Goal: Communication & Community: Answer question/provide support

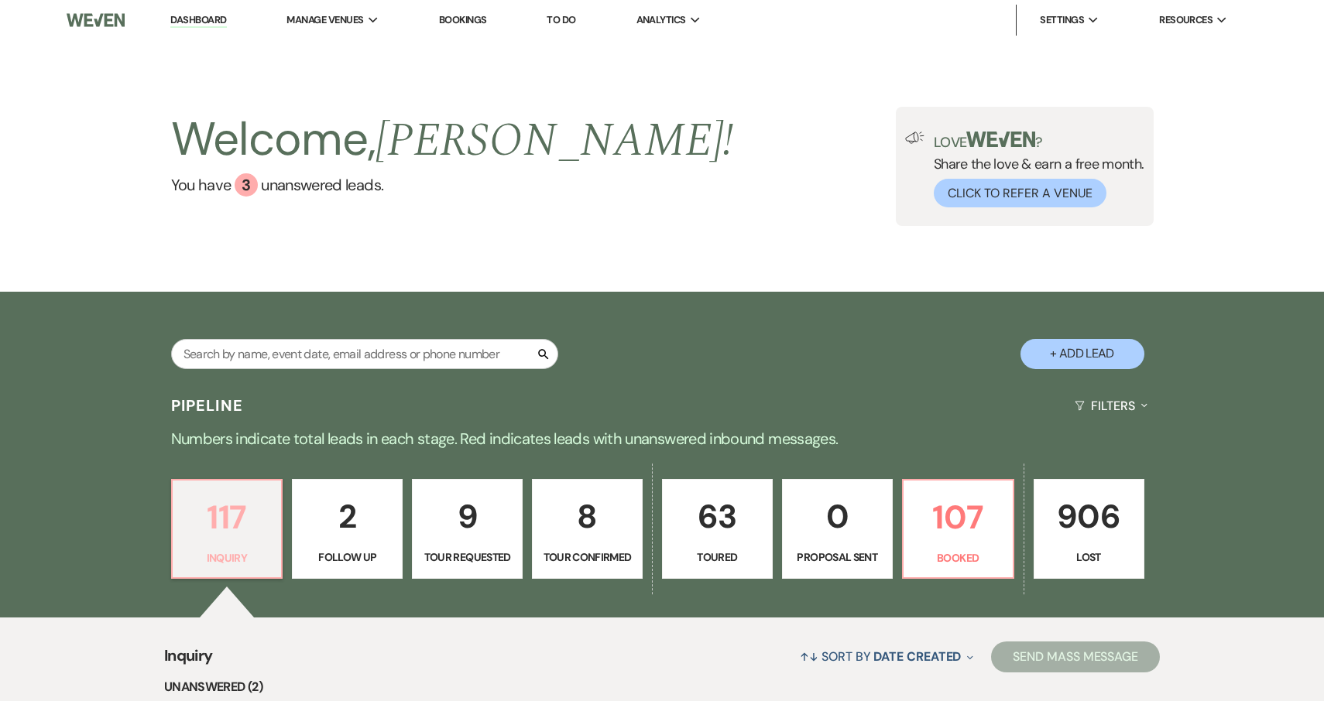
click at [236, 546] on link "117 Inquiry" at bounding box center [227, 529] width 112 height 101
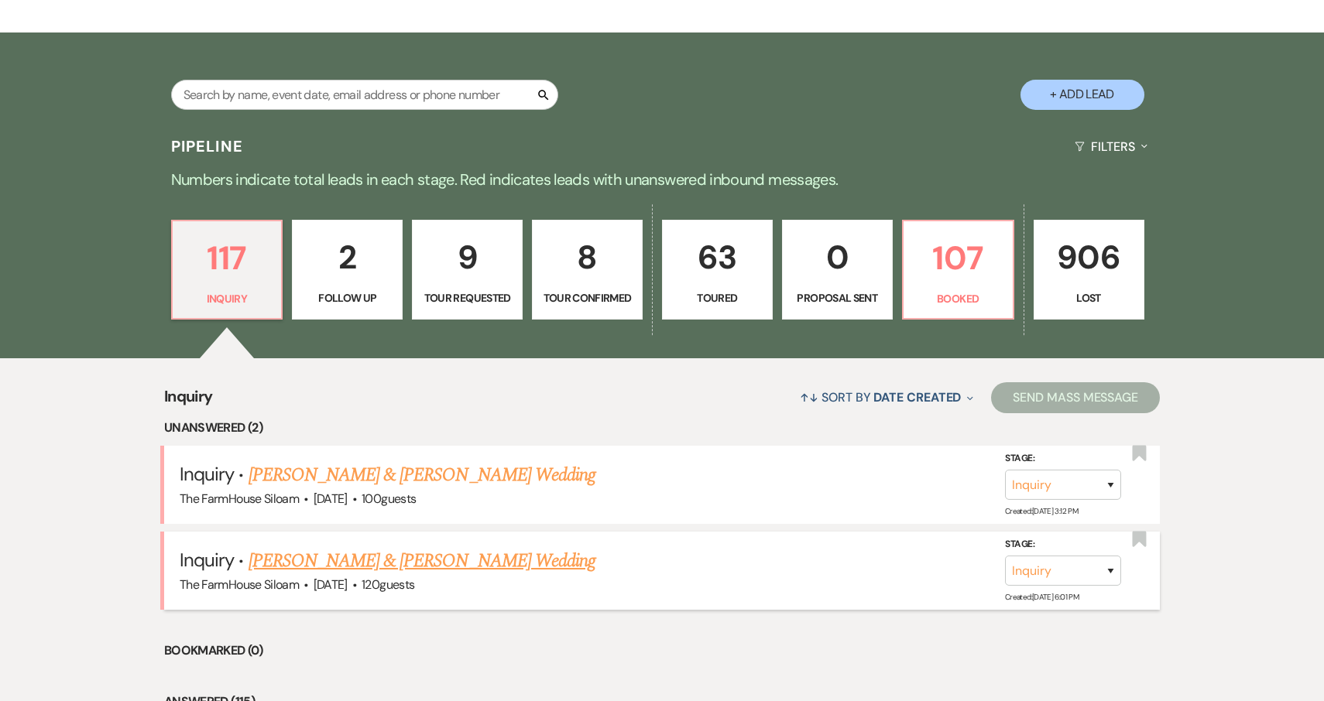
scroll to position [293, 0]
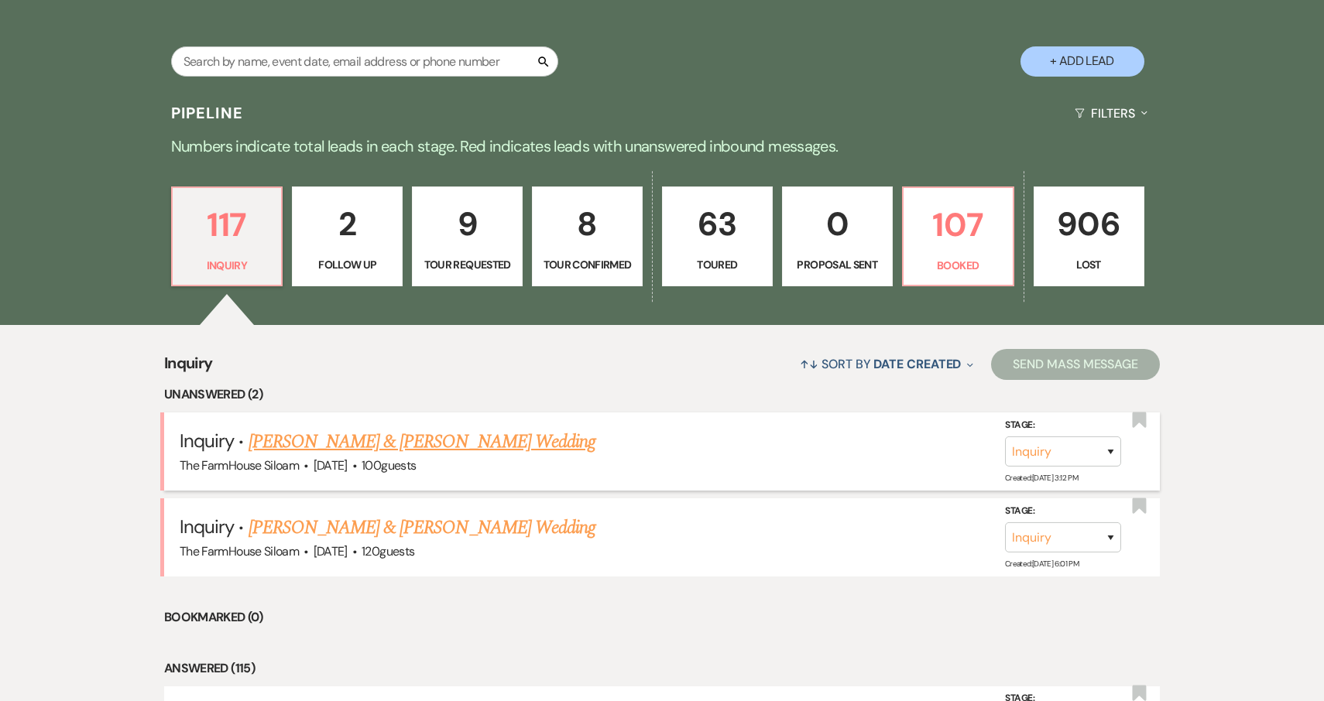
click at [344, 441] on link "[PERSON_NAME] & [PERSON_NAME] Wedding" at bounding box center [421, 442] width 347 height 28
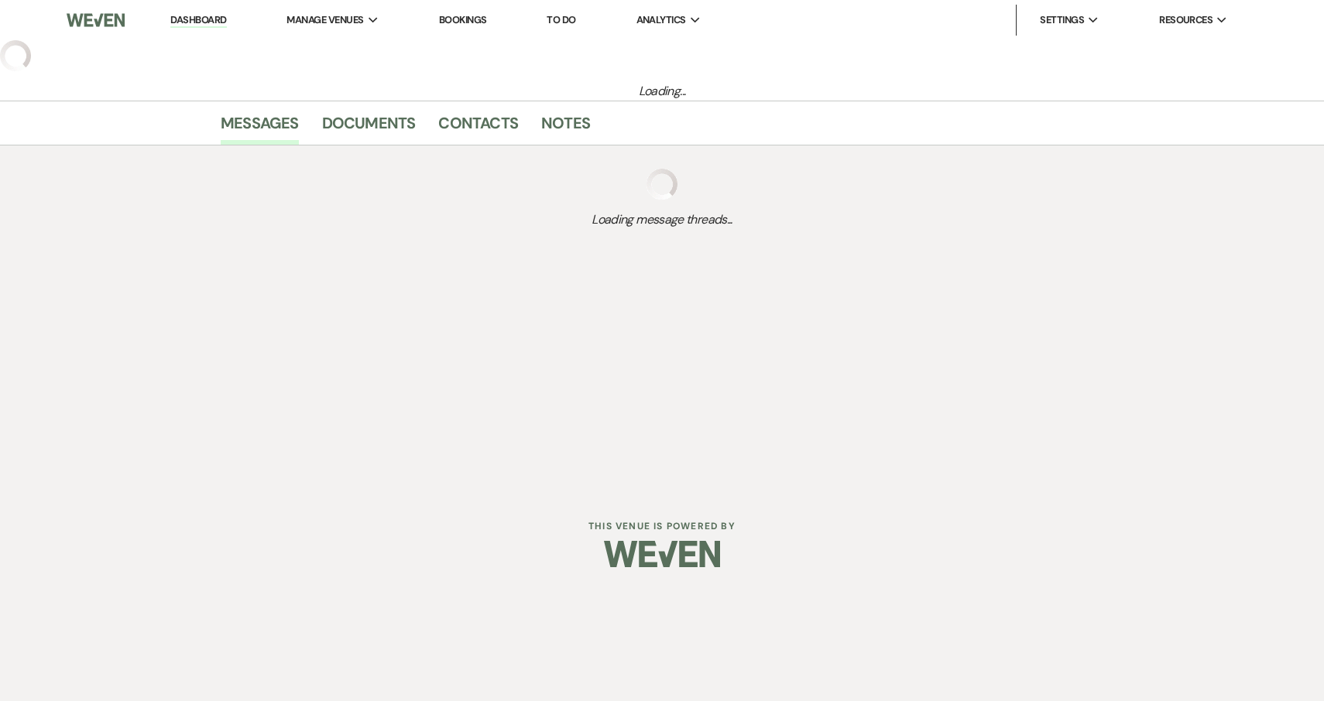
select select "5"
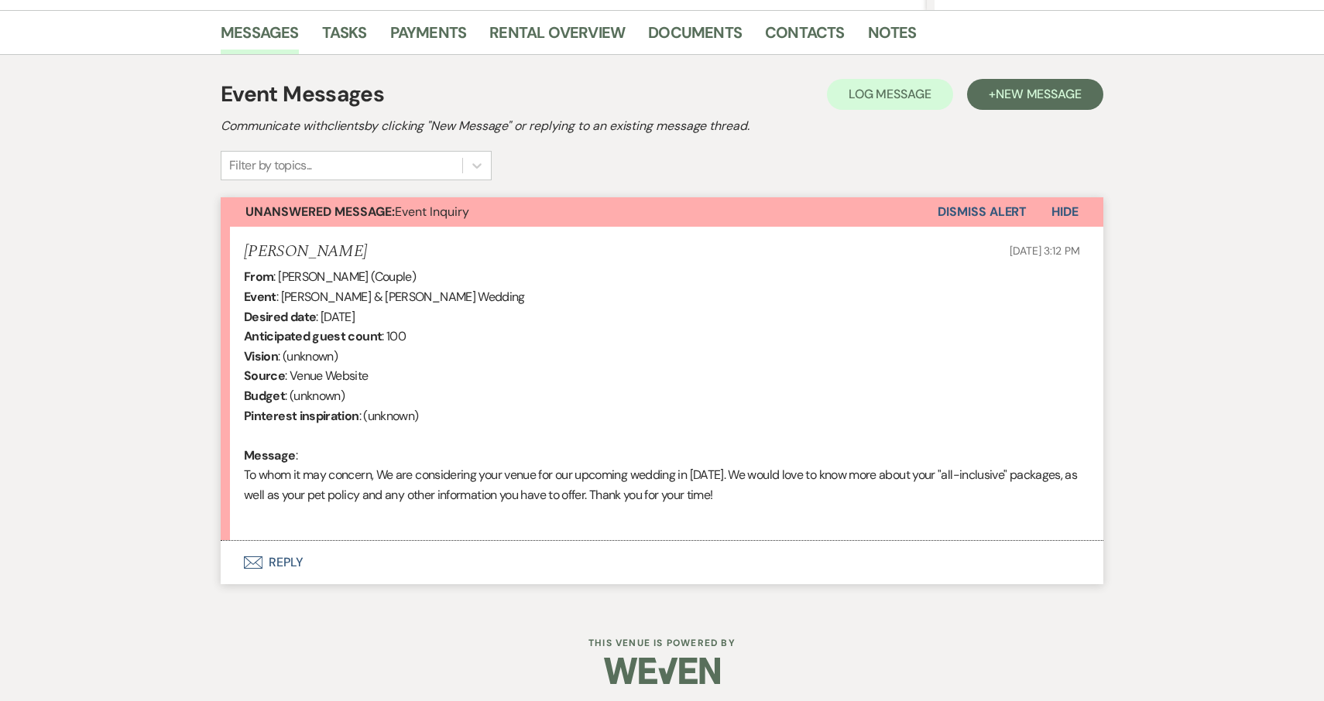
scroll to position [378, 0]
click at [286, 556] on button "Envelope Reply" at bounding box center [662, 563] width 882 height 43
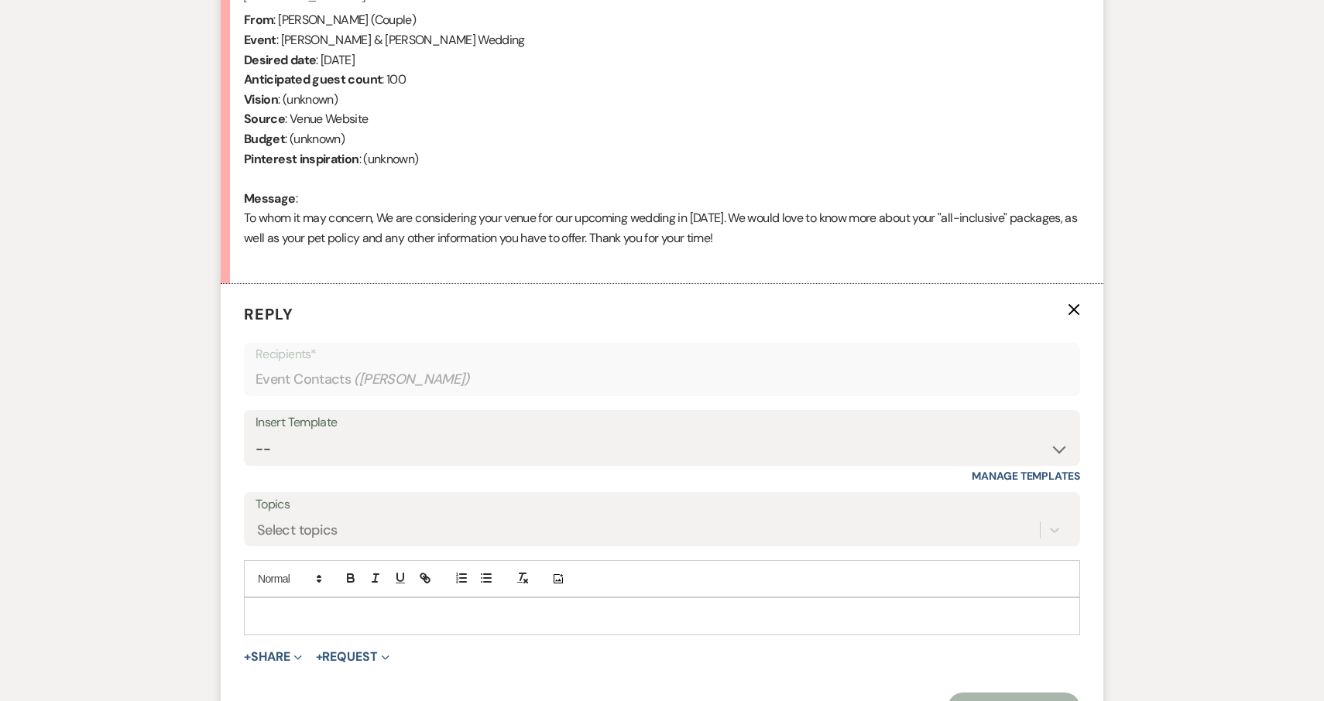
scroll to position [672, 0]
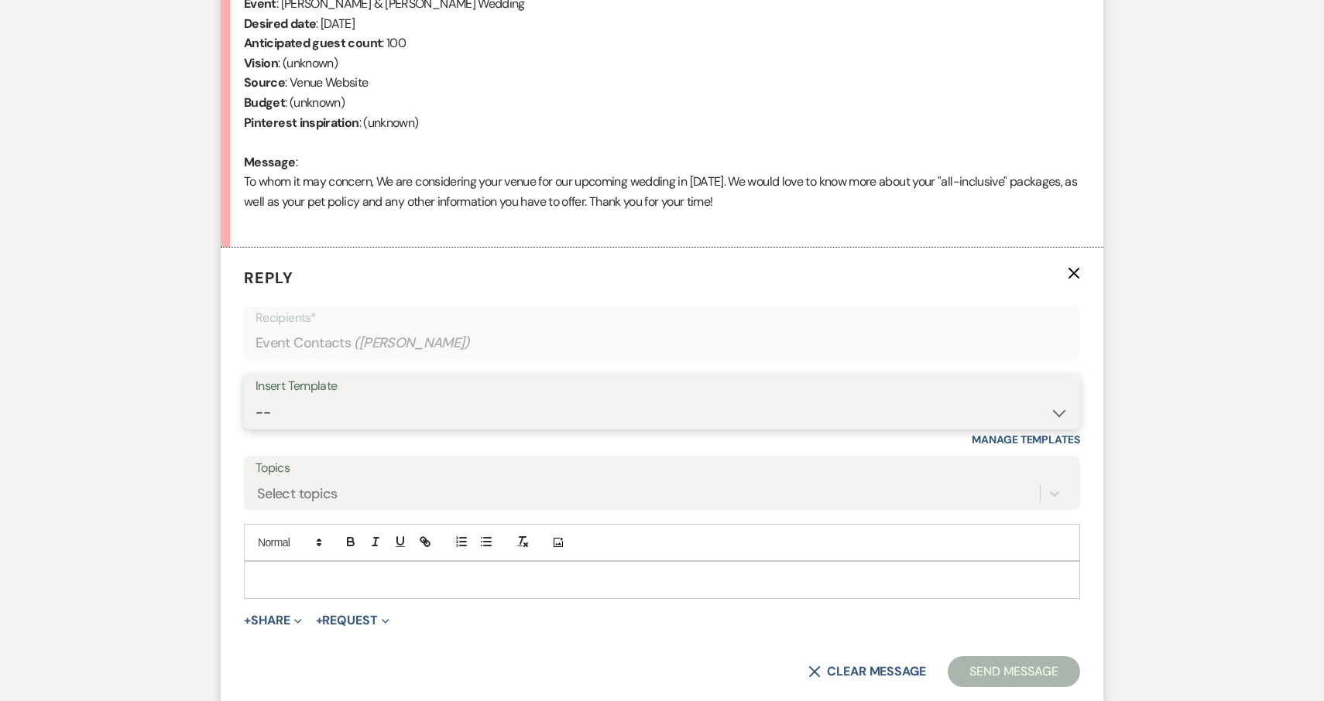
select select "2711"
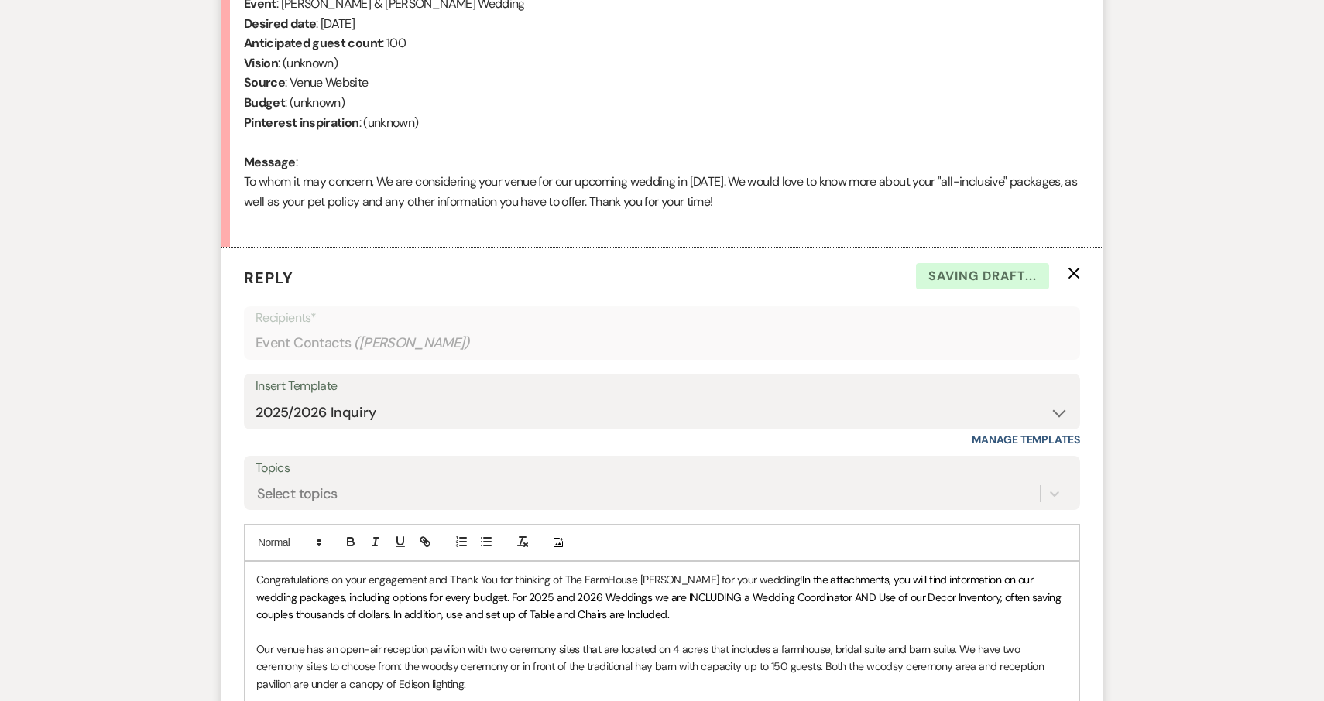
click at [257, 571] on p "Congratulations on your engagement and Thank You for thinking of The FarmHouse …" at bounding box center [661, 597] width 811 height 52
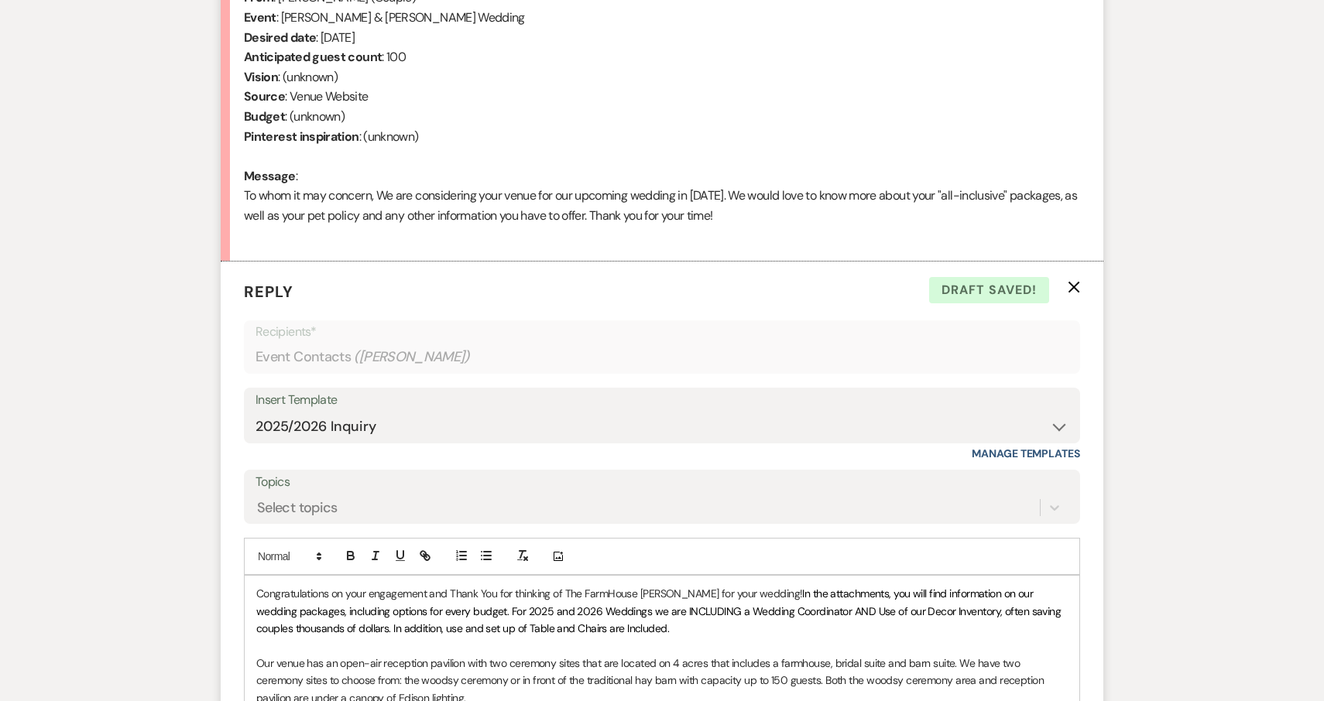
scroll to position [663, 0]
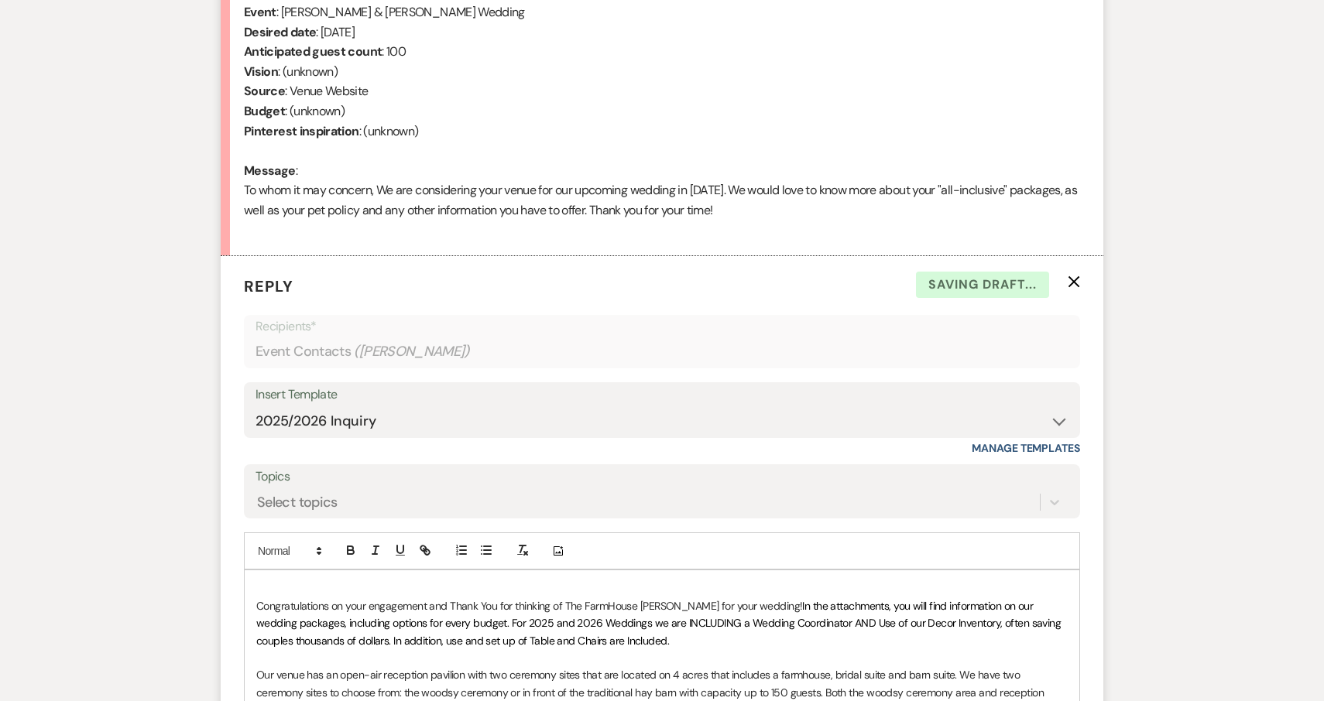
click at [271, 580] on p at bounding box center [661, 588] width 811 height 17
click at [651, 635] on p "Congratulations on your engagement and Thank You for thinking of The FarmHouse …" at bounding box center [661, 624] width 811 height 52
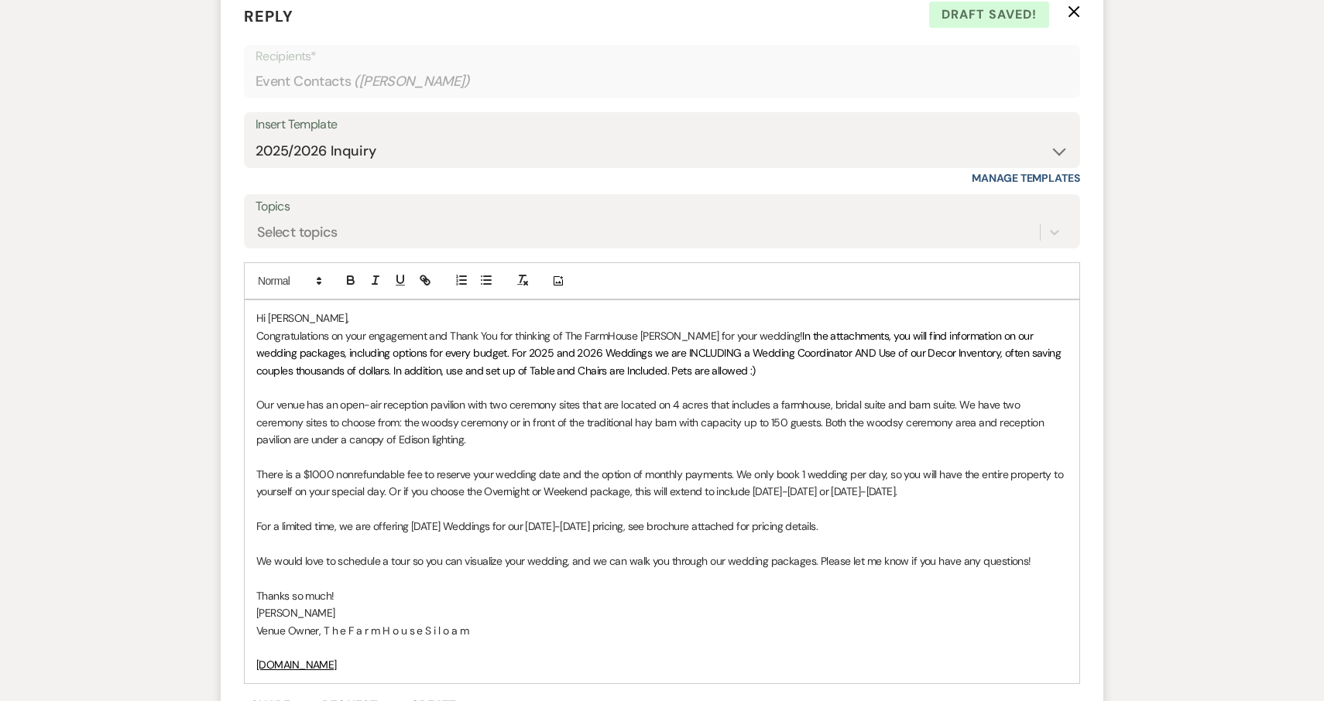
scroll to position [934, 0]
click at [876, 517] on p "For a limited time, we are offering [DATE] Weddings for our [DATE]-[DATE] prici…" at bounding box center [661, 525] width 811 height 17
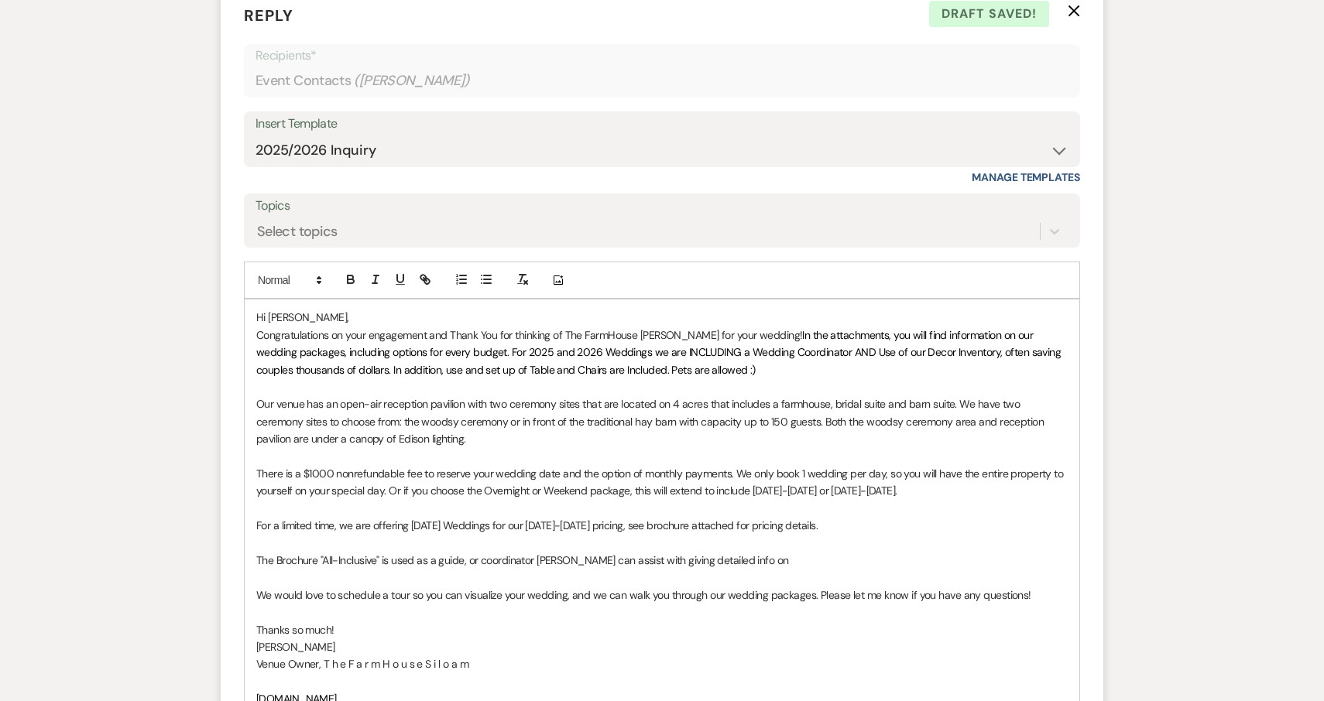
click at [464, 552] on p "The Brochure "All-Inclusive" is used as a guide, or coordinator [PERSON_NAME] c…" at bounding box center [661, 560] width 811 height 17
click at [686, 552] on p "The Brochure "All-Inclusive" is used as a guide (As pricing can change/ adjust …" at bounding box center [661, 560] width 811 height 17
click at [956, 552] on p "The Brochure "All-Inclusive" is used as a guide (As pricing can change/ adjust …" at bounding box center [661, 560] width 811 height 17
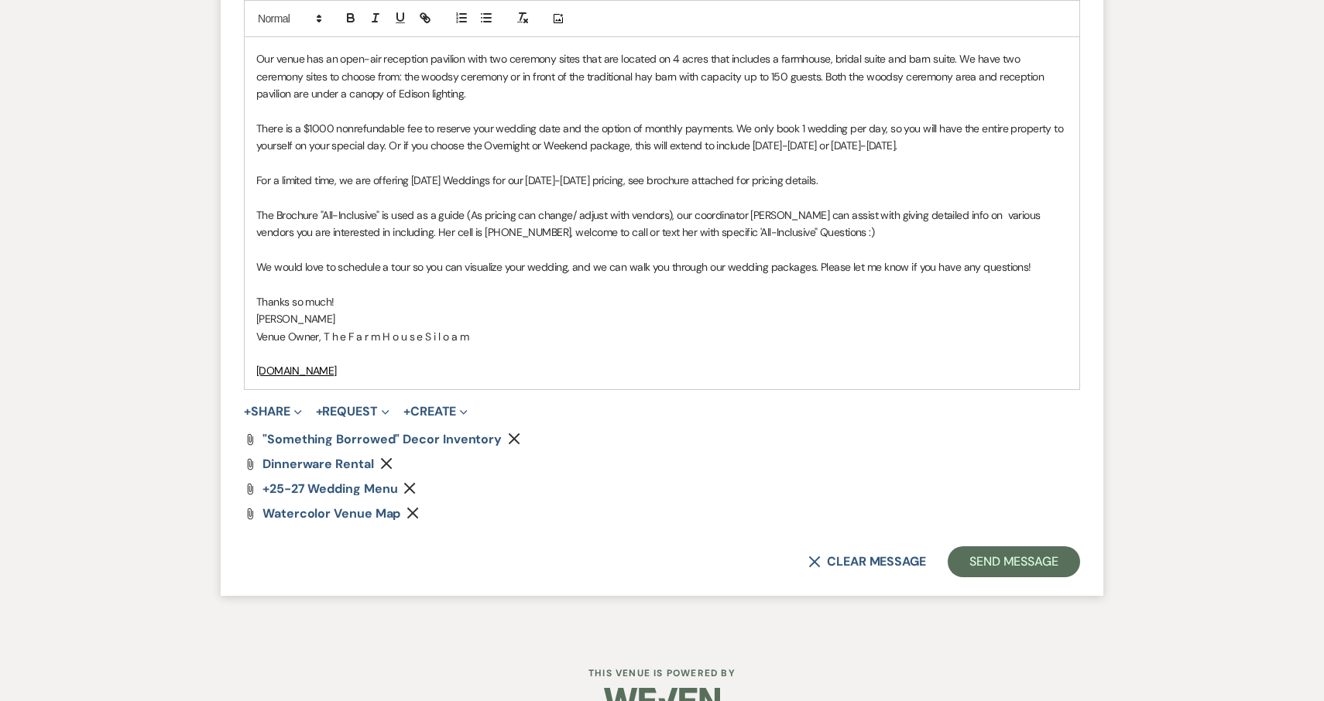
scroll to position [1286, 0]
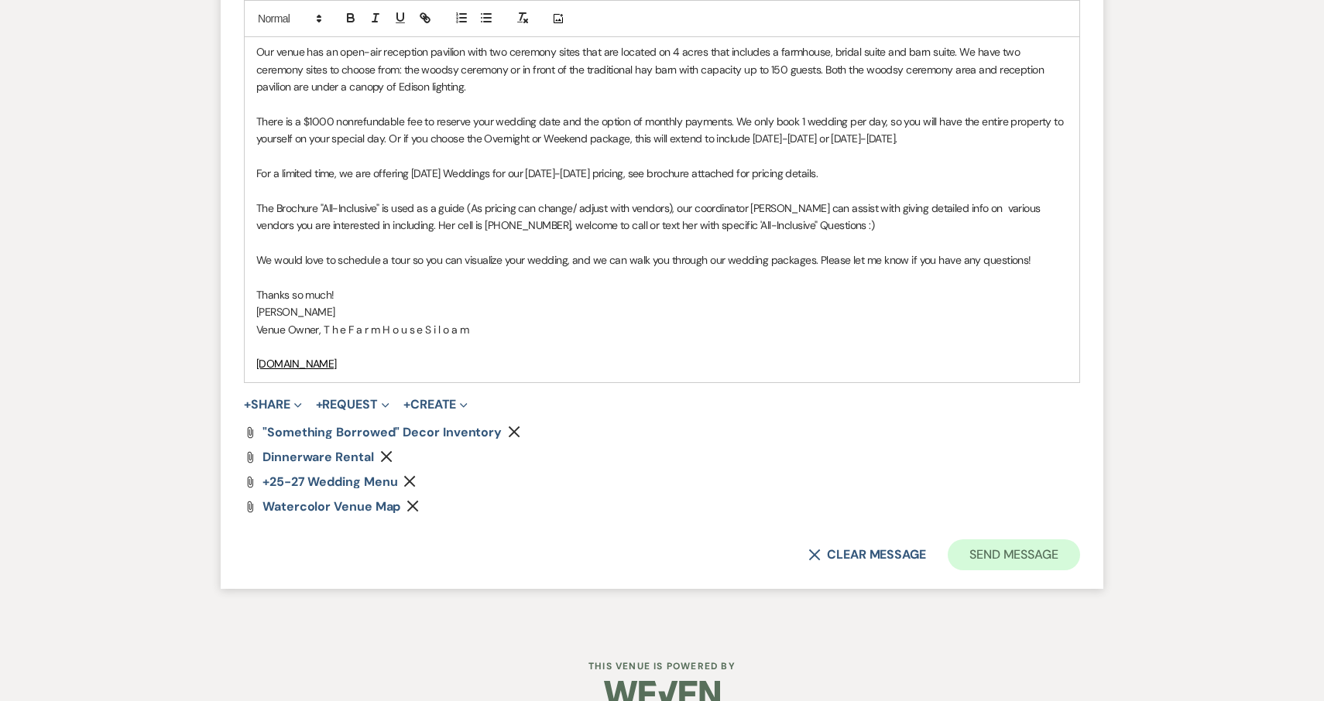
click at [998, 543] on button "Send Message" at bounding box center [1013, 554] width 132 height 31
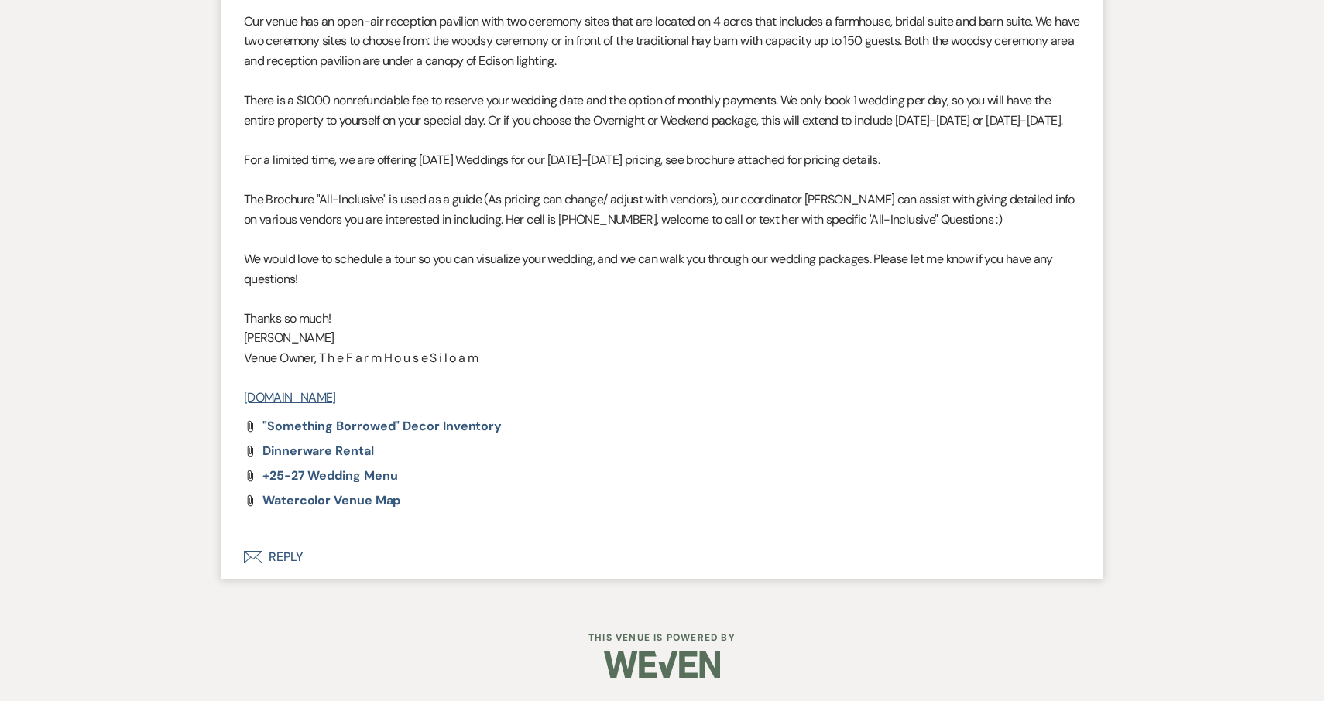
scroll to position [1063, 0]
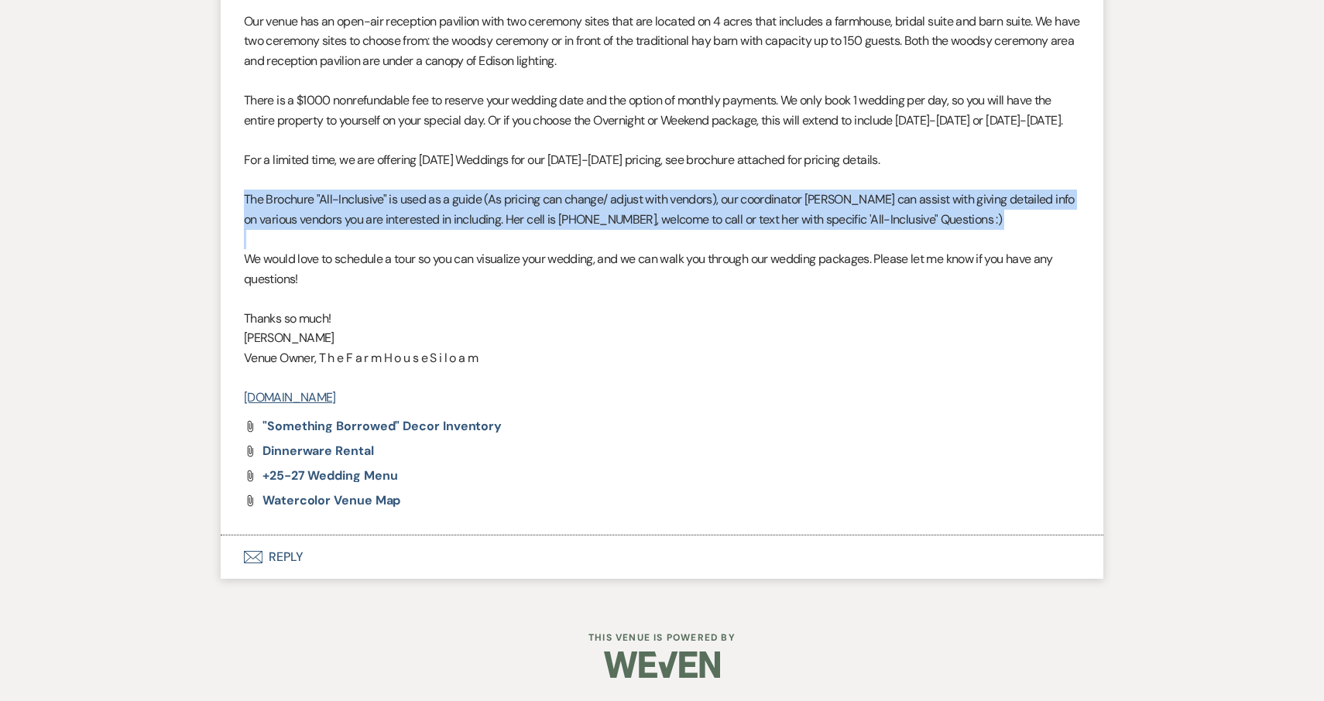
drag, startPoint x: 247, startPoint y: 209, endPoint x: 933, endPoint y: 237, distance: 686.3
click at [933, 237] on div "Hi [PERSON_NAME], Congratulations on your engagement and Thank You for thinking…" at bounding box center [662, 160] width 836 height 495
copy p "The Brochure "All-Inclusive" is used as a guide (As pricing can change/ adjust …"
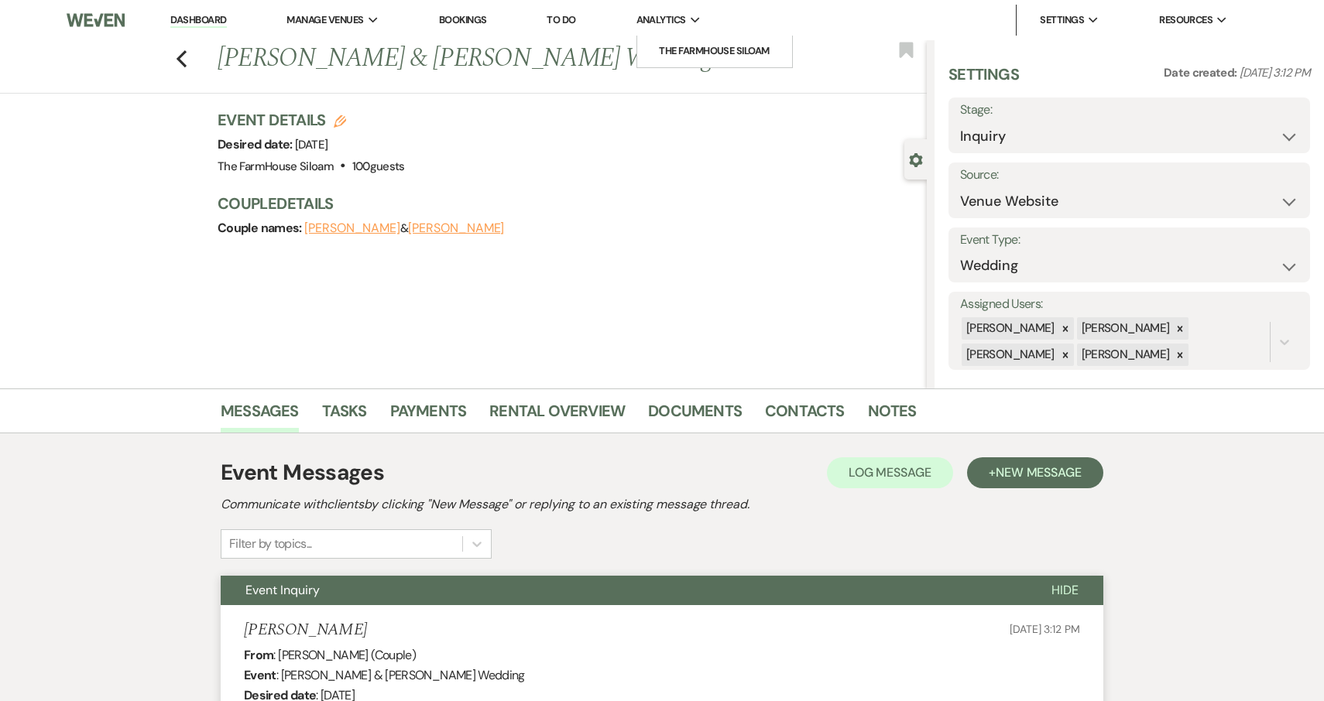
scroll to position [0, 0]
click at [181, 62] on use "button" at bounding box center [181, 58] width 10 height 17
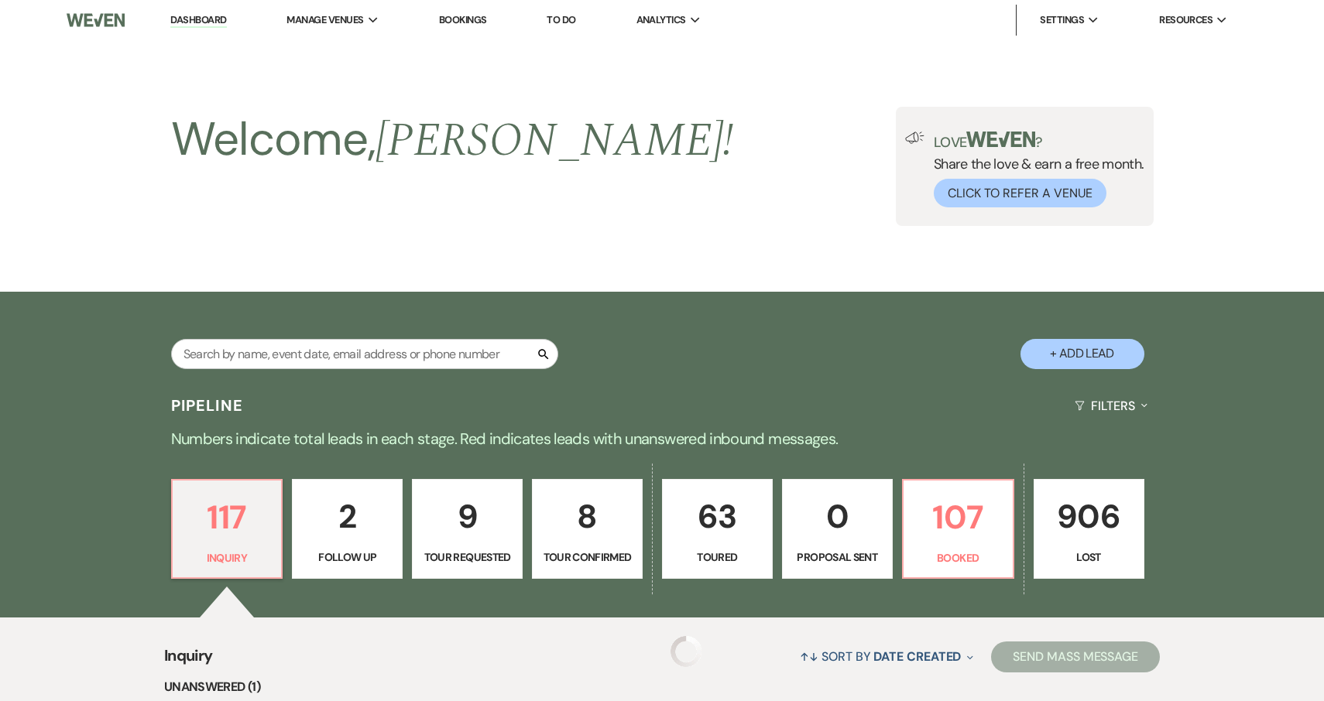
scroll to position [293, 0]
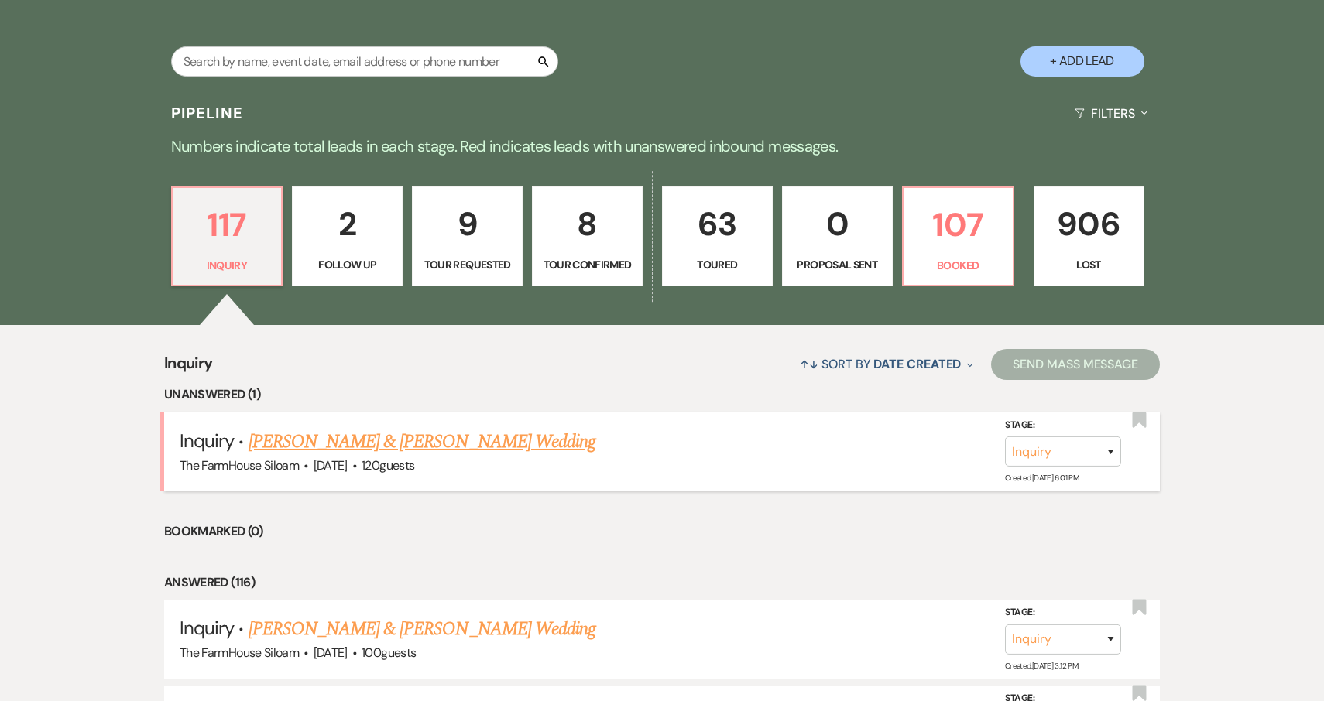
click at [317, 442] on link "[PERSON_NAME] & [PERSON_NAME] Wedding" at bounding box center [421, 442] width 347 height 28
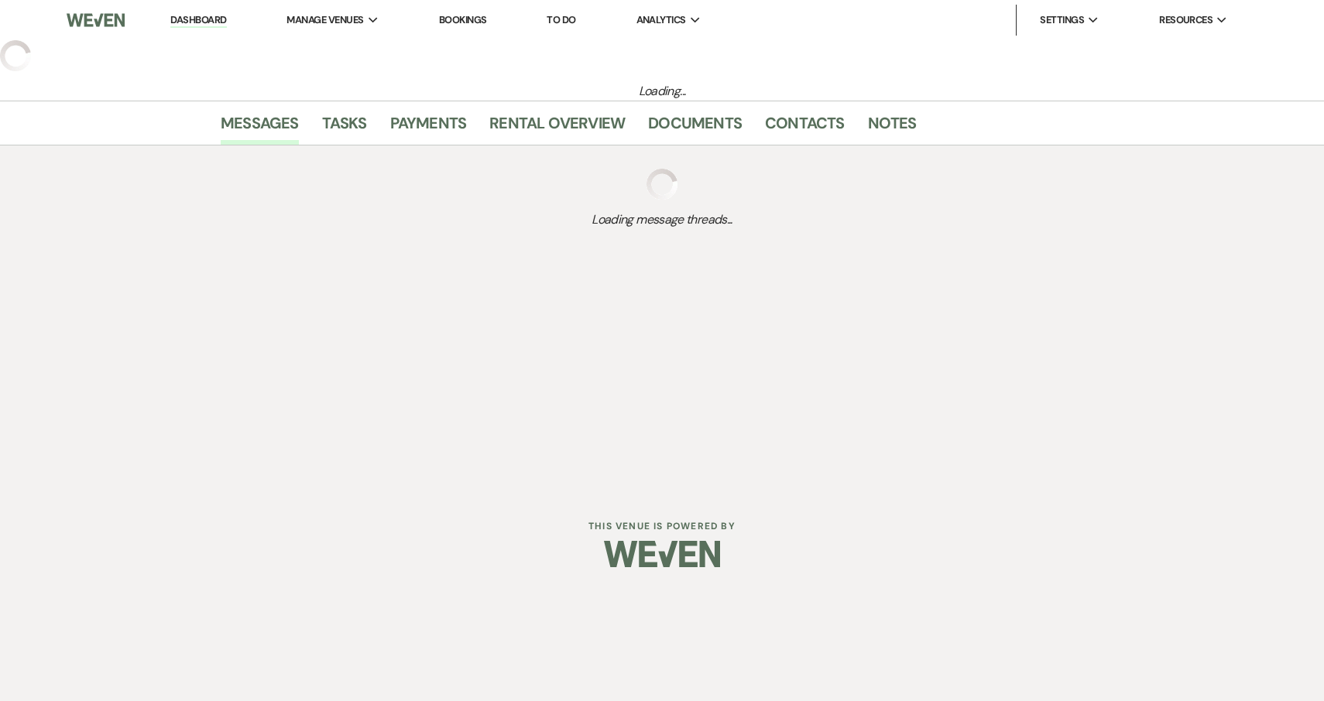
select select "5"
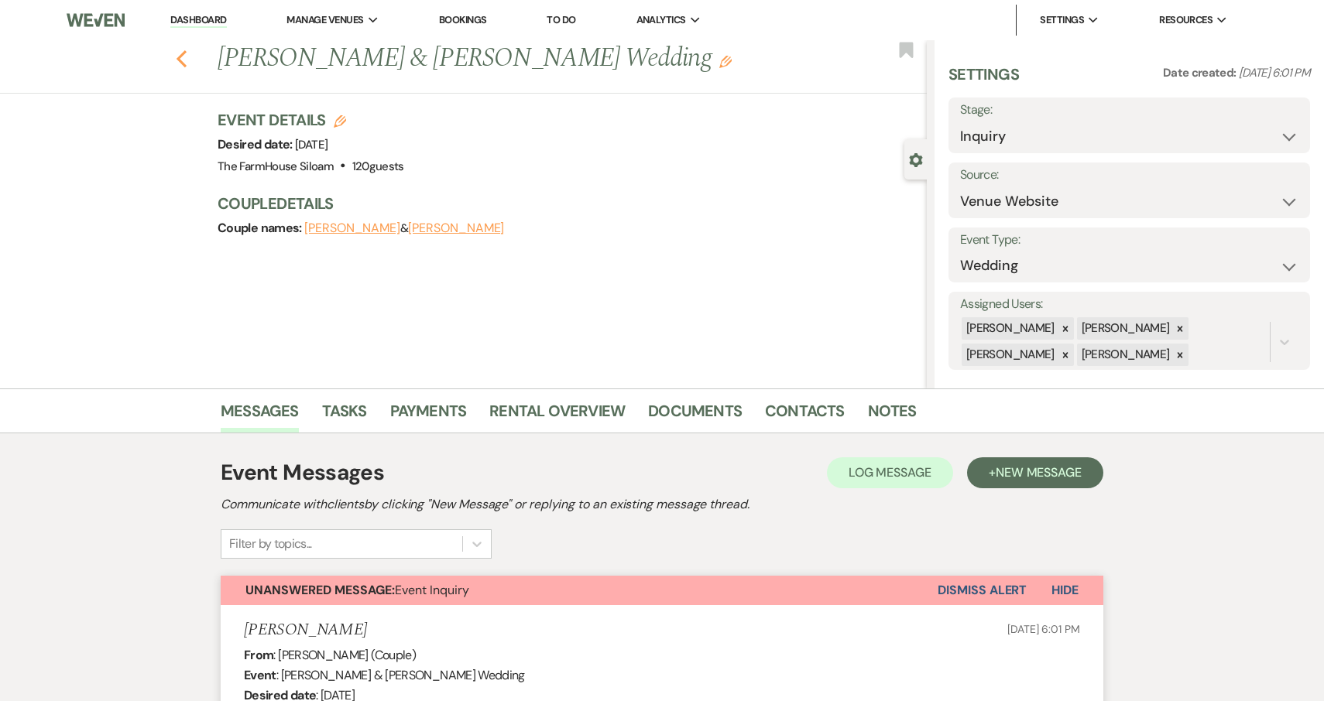
click at [183, 53] on use "button" at bounding box center [181, 58] width 10 height 17
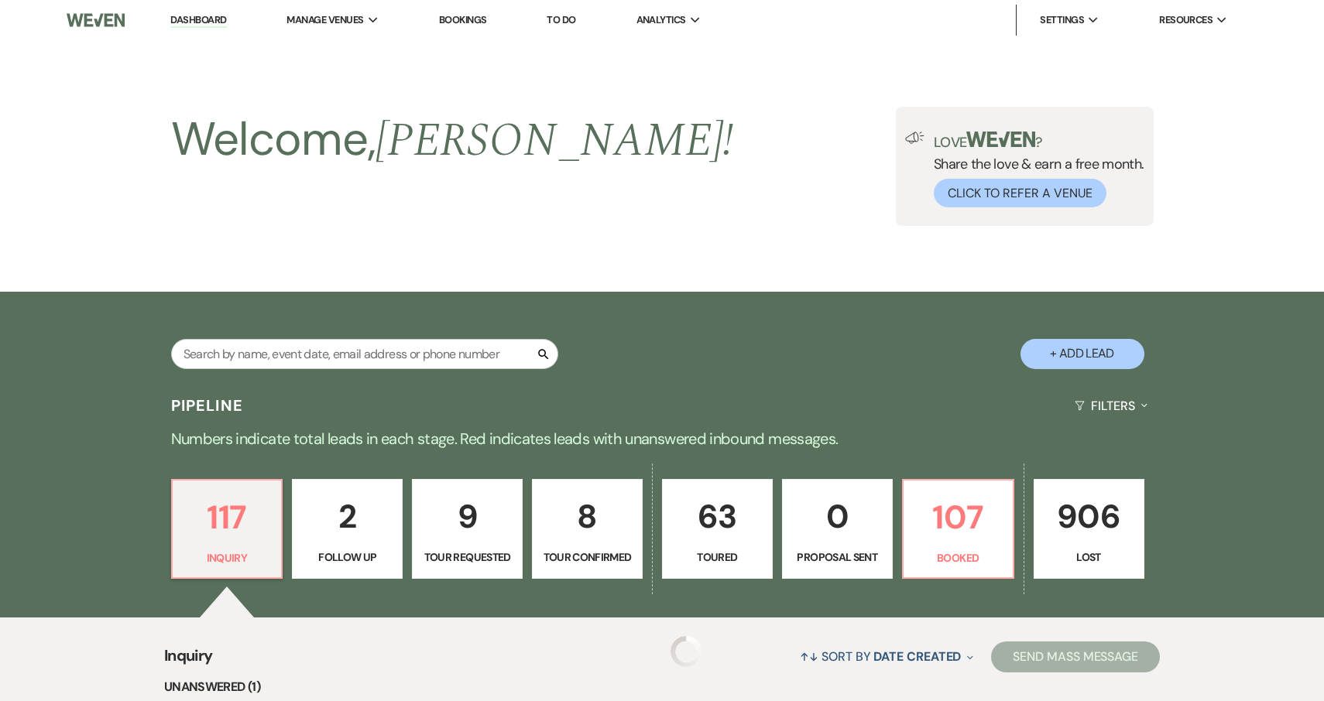
scroll to position [293, 0]
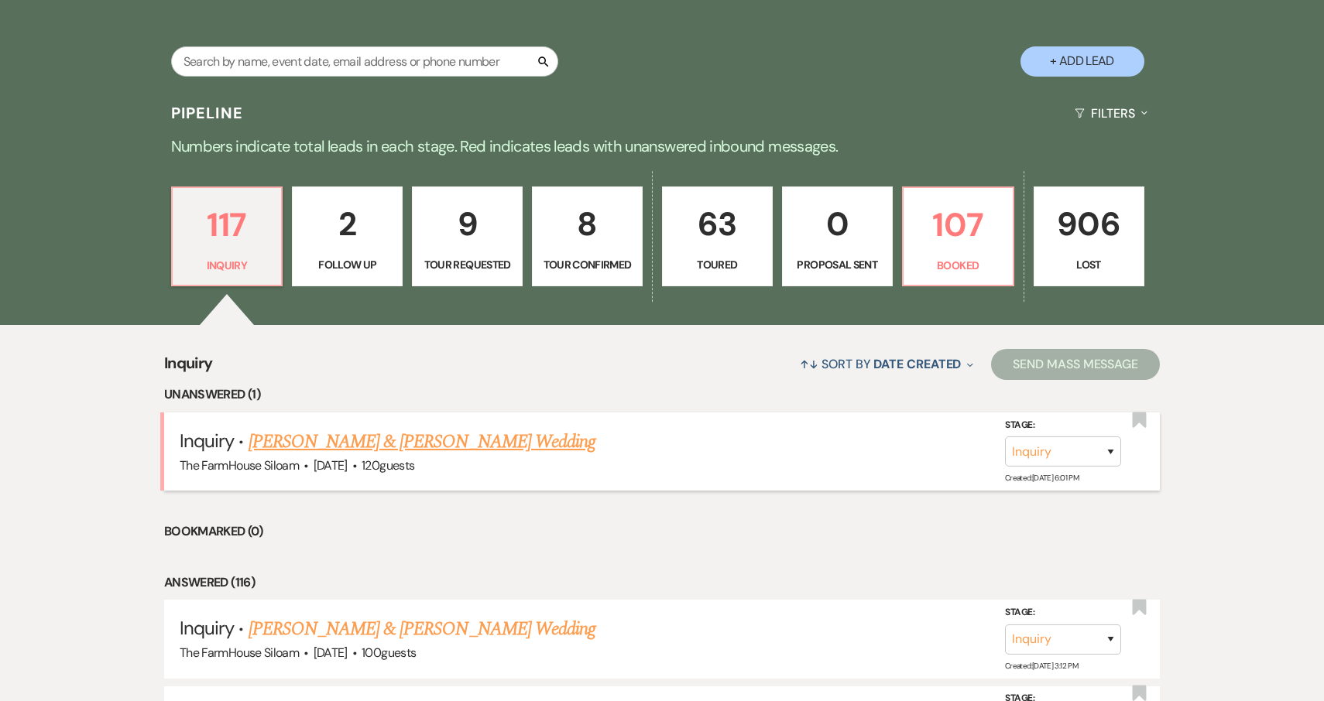
click at [436, 438] on link "[PERSON_NAME] & [PERSON_NAME] Wedding" at bounding box center [421, 442] width 347 height 28
select select "5"
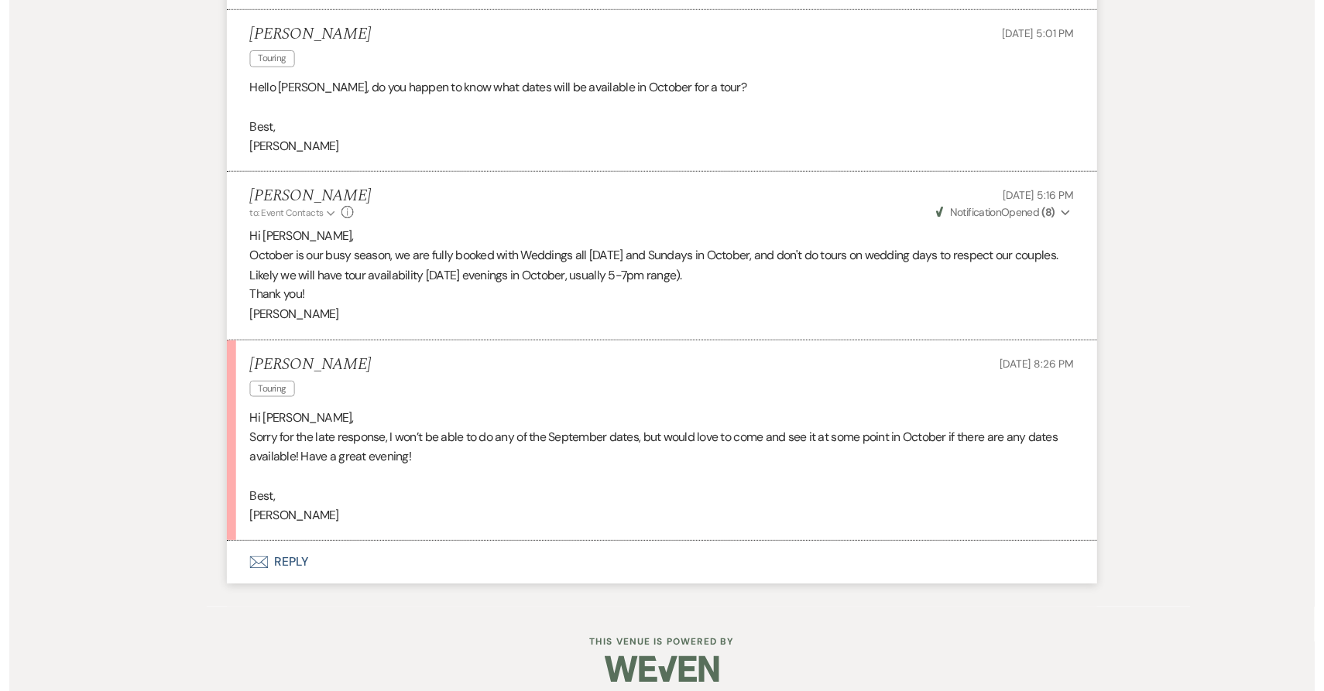
scroll to position [1942, 0]
